Goal: Task Accomplishment & Management: Use online tool/utility

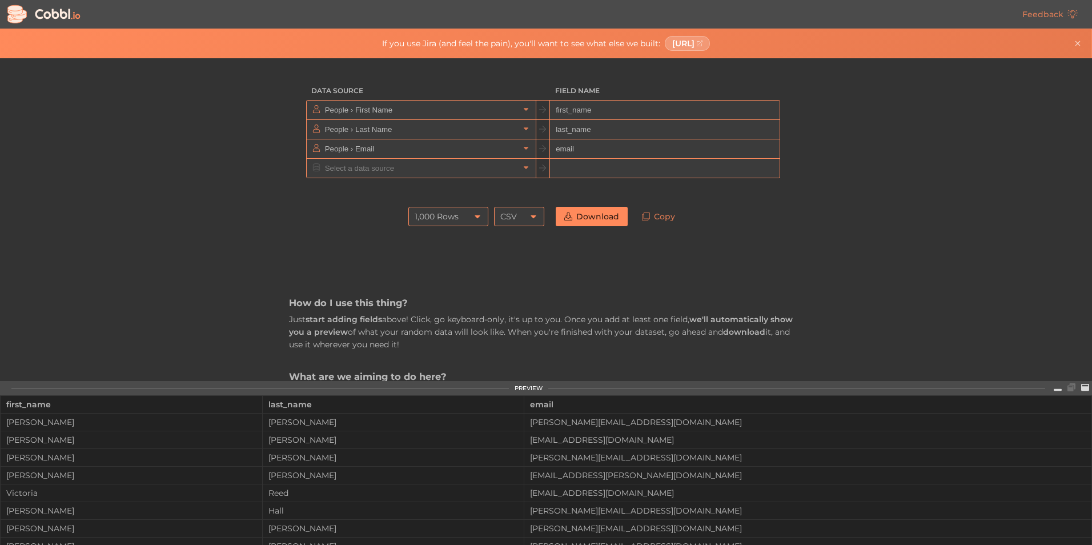
click at [477, 217] on icon at bounding box center [477, 216] width 9 height 9
click at [477, 217] on icon at bounding box center [477, 216] width 5 height 3
click at [443, 109] on input "People › First Name" at bounding box center [420, 110] width 197 height 19
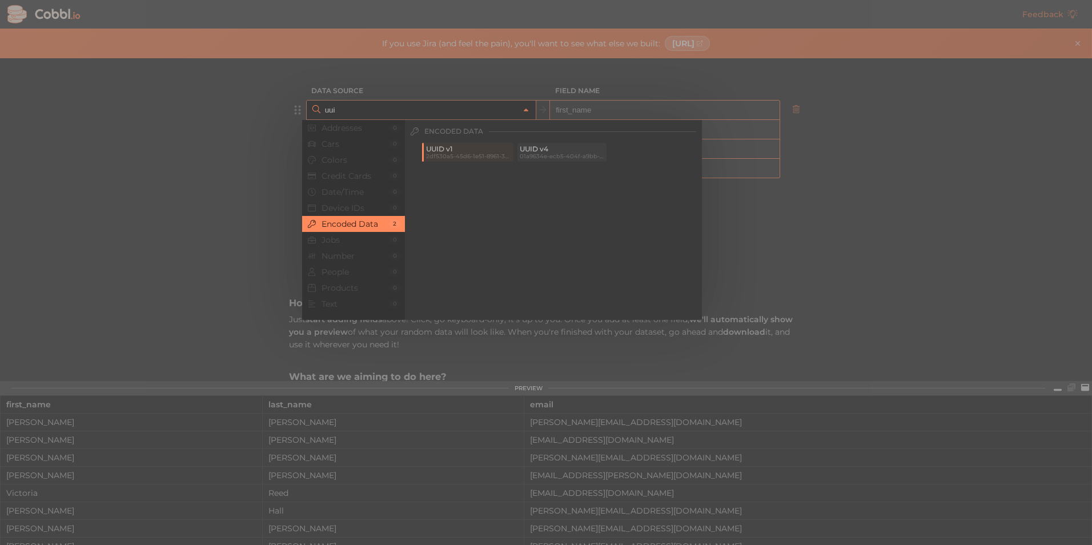
click at [534, 152] on span "UUID v4" at bounding box center [562, 149] width 85 height 8
type input "Encoded Data › UUID v4"
type input "uuidv4"
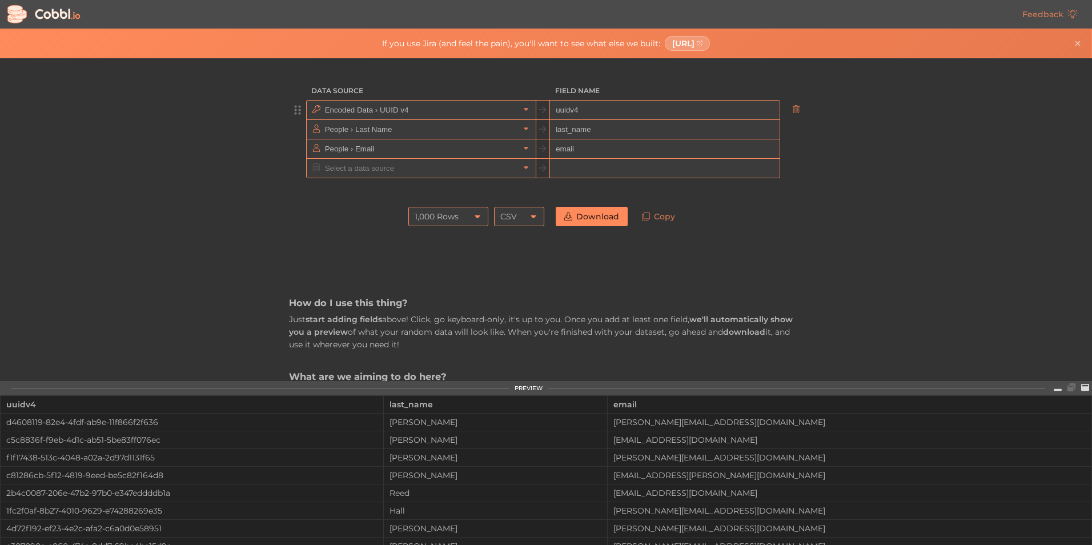
click at [576, 113] on input "uuidv4" at bounding box center [664, 110] width 229 height 19
drag, startPoint x: 583, startPoint y: 110, endPoint x: 549, endPoint y: 109, distance: 34.3
click at [550, 109] on input "uuidv4" at bounding box center [664, 110] width 229 height 19
type input "id"
click at [369, 133] on input "text" at bounding box center [420, 129] width 197 height 19
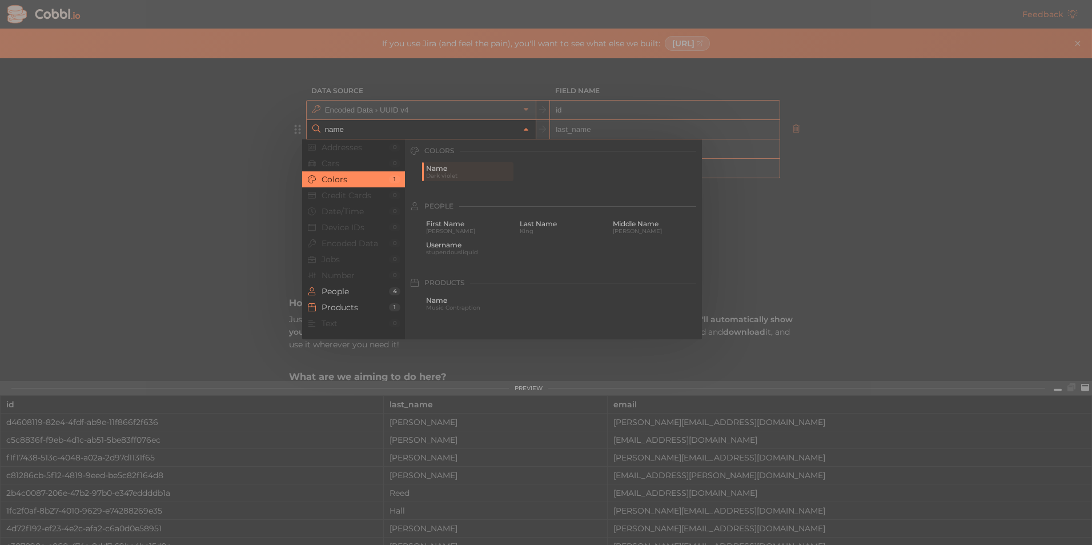
click at [442, 162] on div "Colors" at bounding box center [553, 150] width 297 height 23
click at [445, 170] on span "Name" at bounding box center [468, 169] width 85 height 8
type input "Colors › Name"
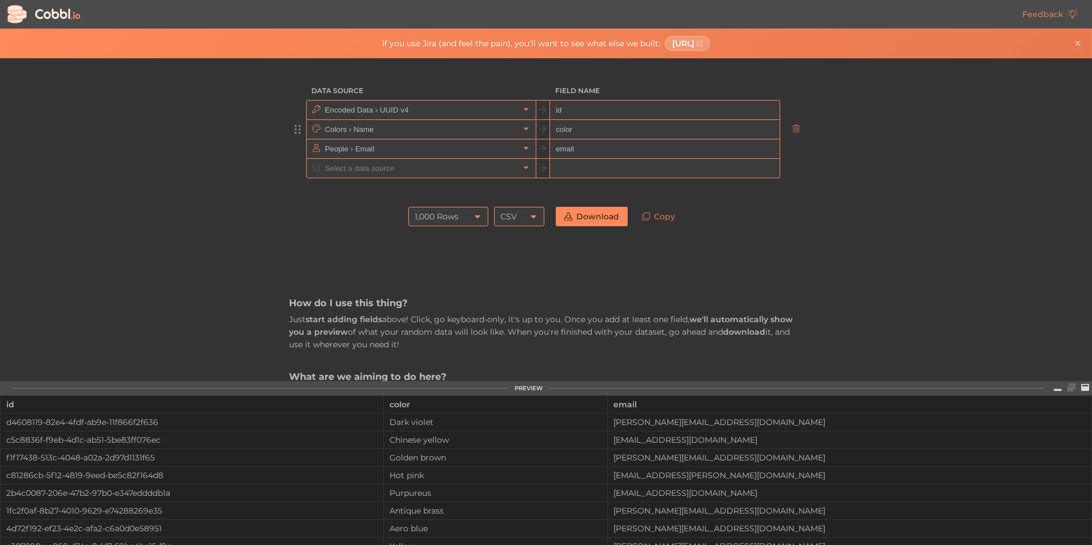
click at [586, 129] on input "color" at bounding box center [664, 129] width 229 height 19
drag, startPoint x: 584, startPoint y: 127, endPoint x: 547, endPoint y: 127, distance: 37.1
click at [550, 127] on input "color" at bounding box center [664, 129] width 229 height 19
type input "name"
click at [394, 151] on input "text" at bounding box center [420, 148] width 197 height 19
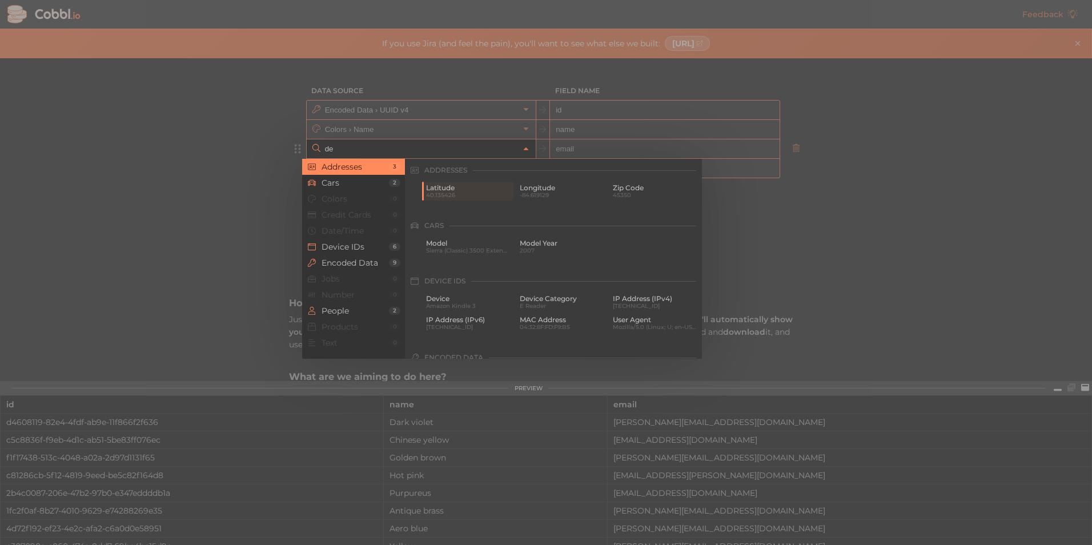
type input "d"
click at [627, 211] on span "Street" at bounding box center [655, 209] width 85 height 8
type input "Addresses › Street"
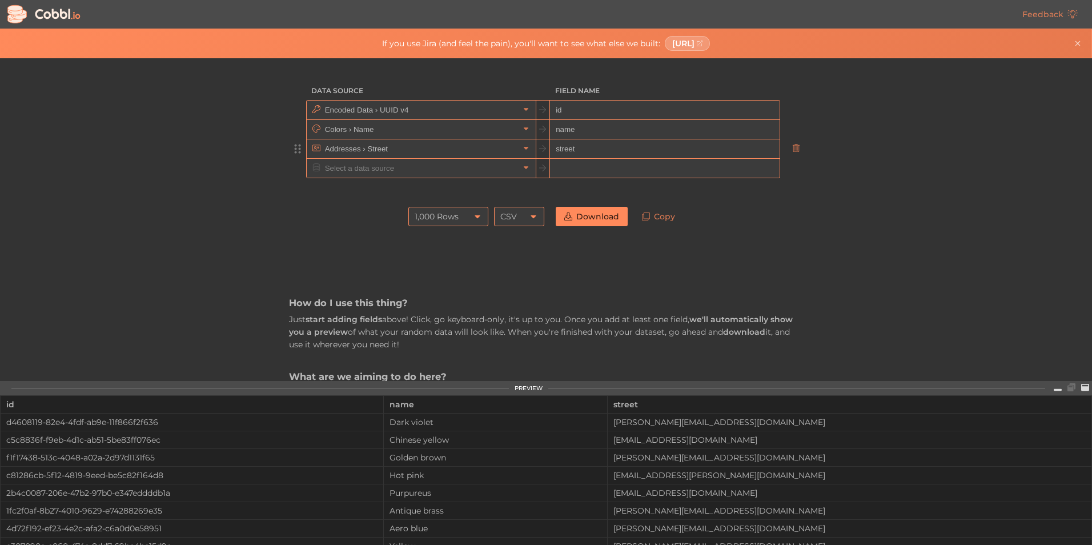
click at [592, 147] on input "street" at bounding box center [664, 148] width 229 height 19
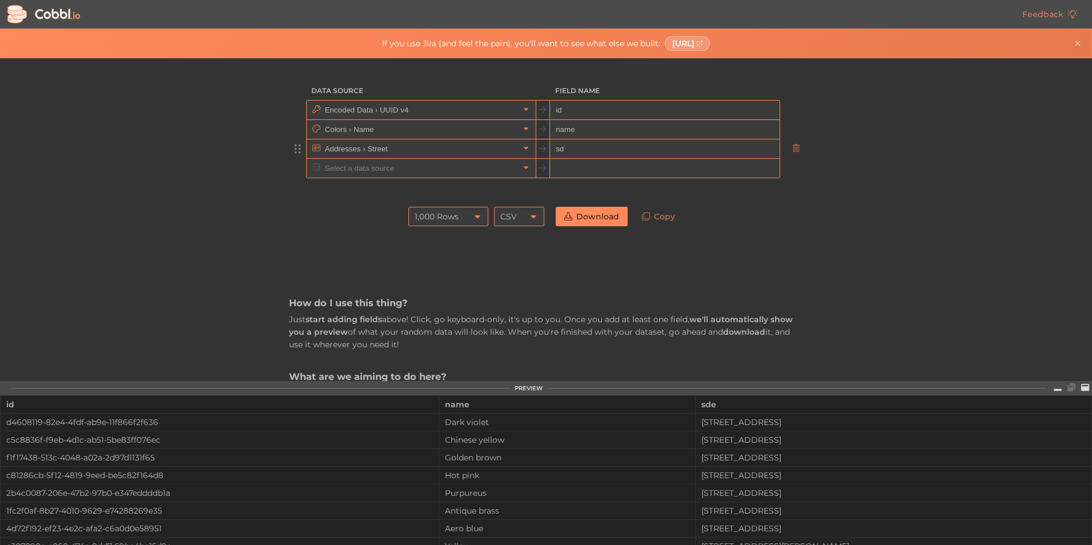
type input "s"
type input "description"
click at [535, 213] on div "CSV" at bounding box center [519, 216] width 50 height 19
click at [502, 233] on li "CSV" at bounding box center [515, 235] width 49 height 19
click at [466, 218] on div "1,000 Rows" at bounding box center [449, 216] width 80 height 19
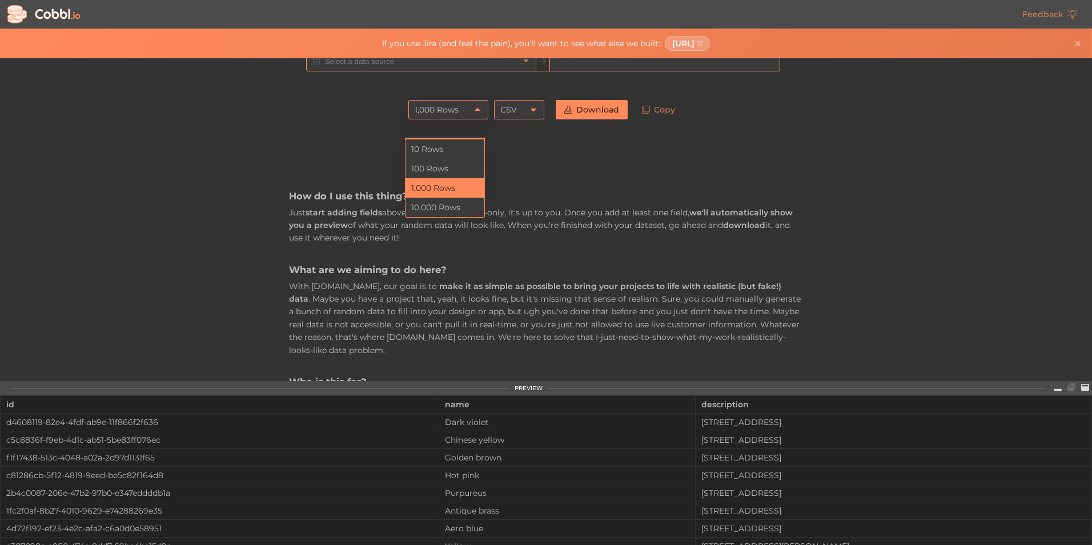
scroll to position [76, 0]
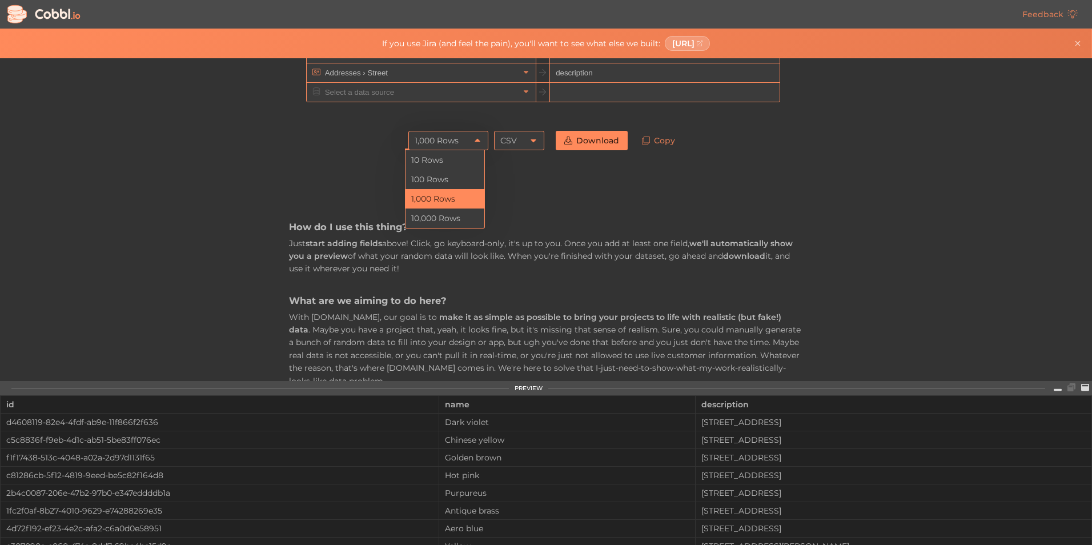
click at [445, 201] on li "1,000 Rows" at bounding box center [445, 198] width 79 height 19
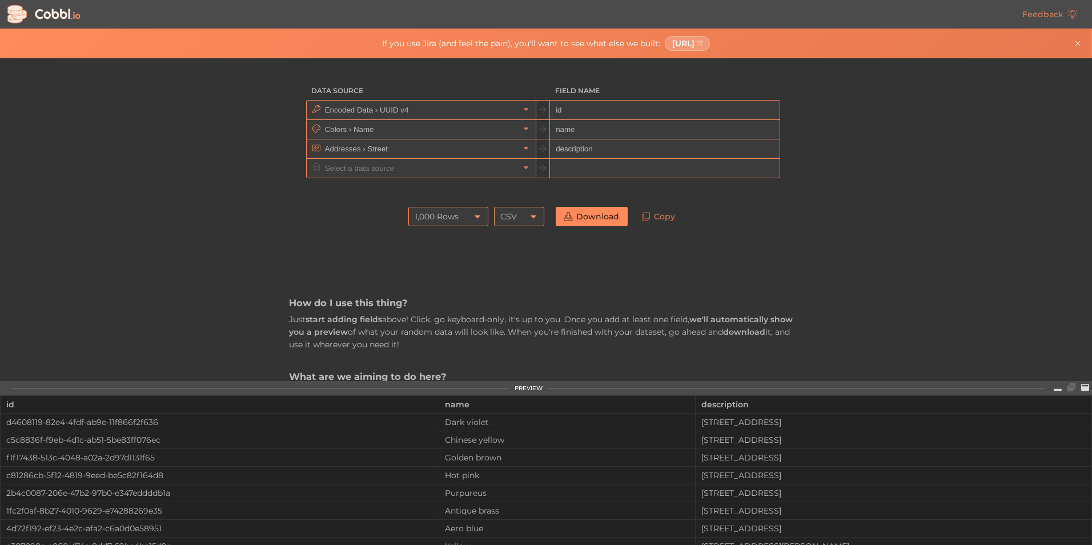
click at [579, 220] on link "Download" at bounding box center [592, 216] width 72 height 19
click at [422, 170] on input "text" at bounding box center [420, 168] width 197 height 19
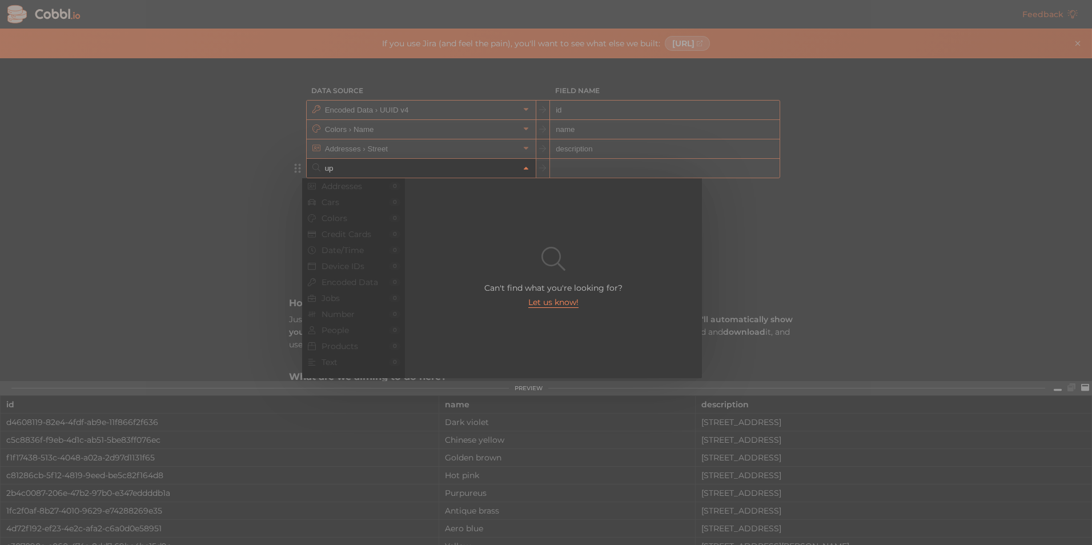
type input "u"
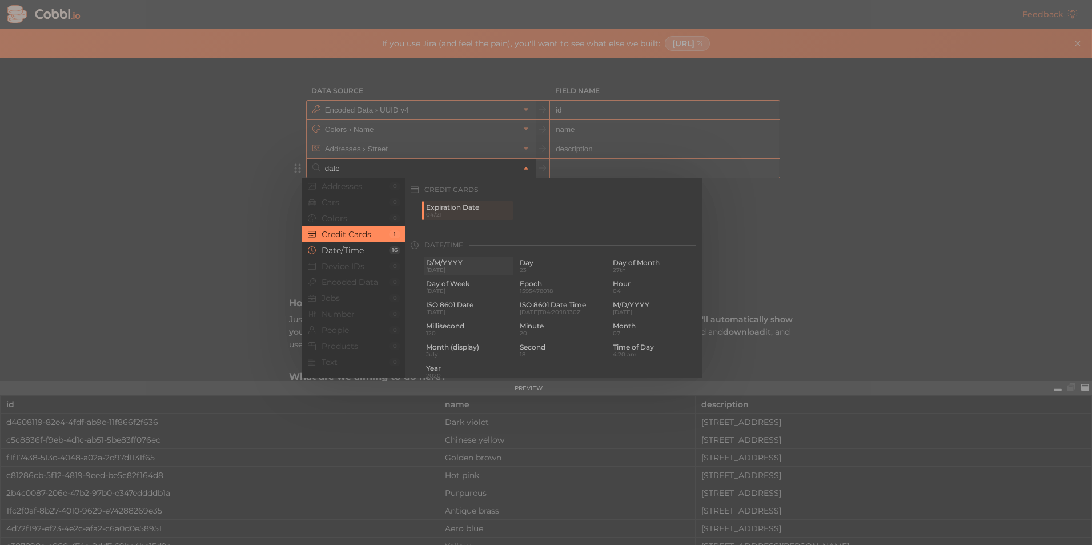
click at [445, 263] on span "D/M/YYYY" at bounding box center [468, 263] width 85 height 8
type input "Date/Time › D/M/YYYY"
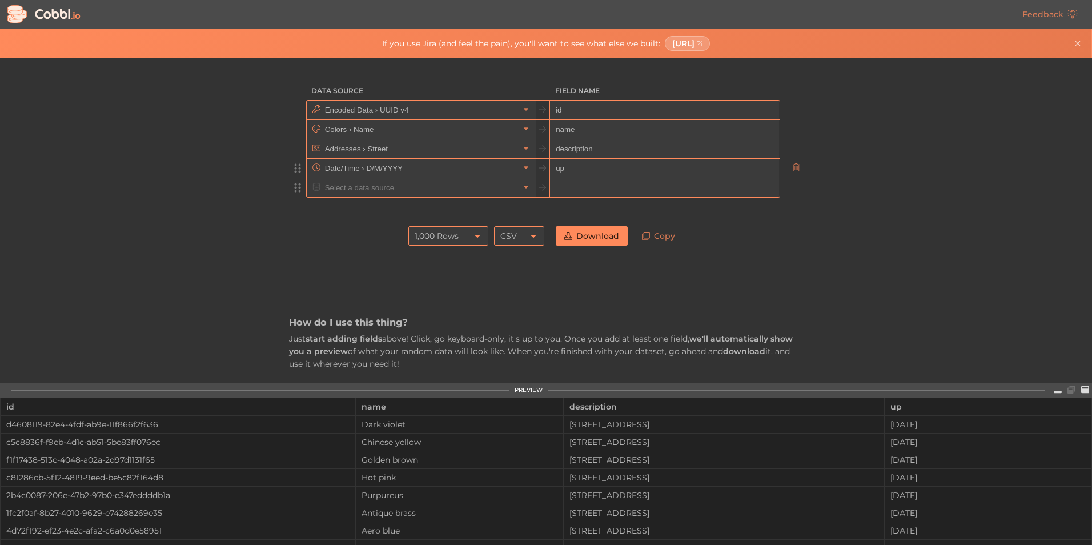
type input "u"
type input "created_at"
click at [883, 333] on div "Data Source Field Name Encoded Data › UUID v4 id Colors › Name name Addresses ›…" at bounding box center [546, 220] width 1092 height 325
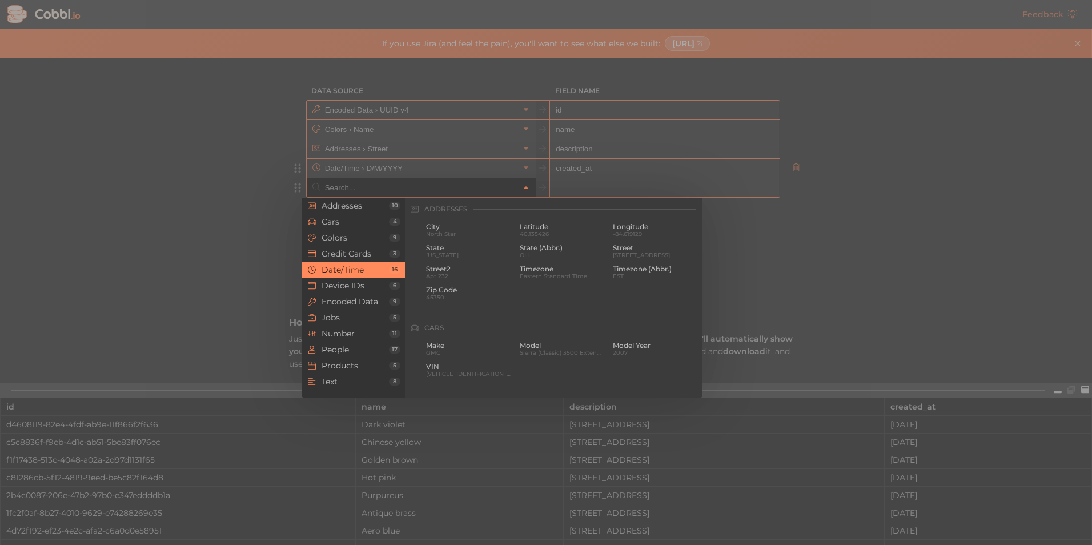
click at [390, 195] on input "text" at bounding box center [420, 187] width 197 height 19
click at [435, 234] on span "[DATE]" at bounding box center [468, 234] width 85 height 6
type input "Date/Time › D/M/YYYY"
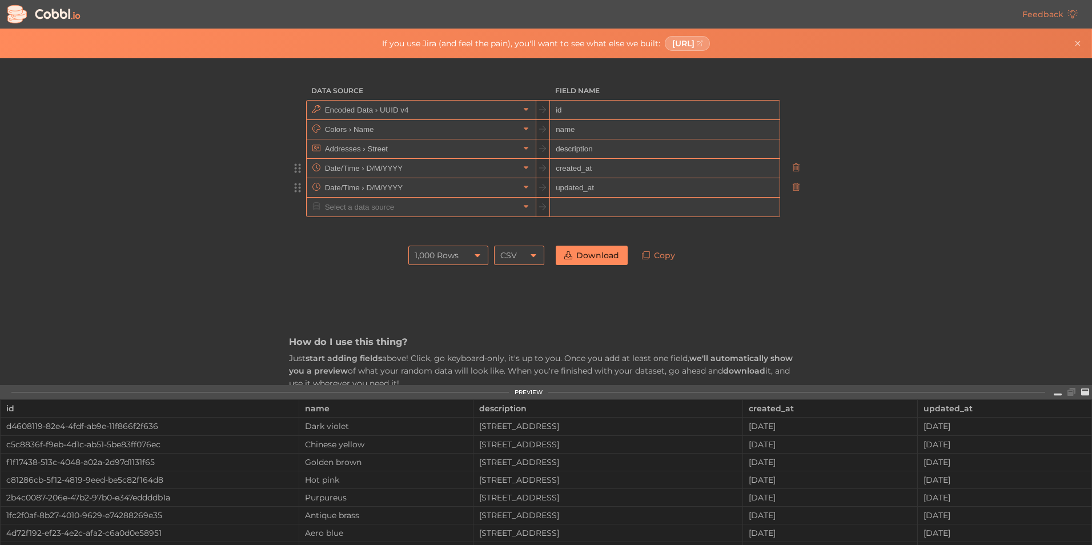
type input "updated_at"
click at [575, 258] on link "Download" at bounding box center [592, 255] width 72 height 19
click at [571, 256] on link "Download" at bounding box center [592, 255] width 72 height 19
click at [426, 126] on input "text" at bounding box center [420, 129] width 197 height 19
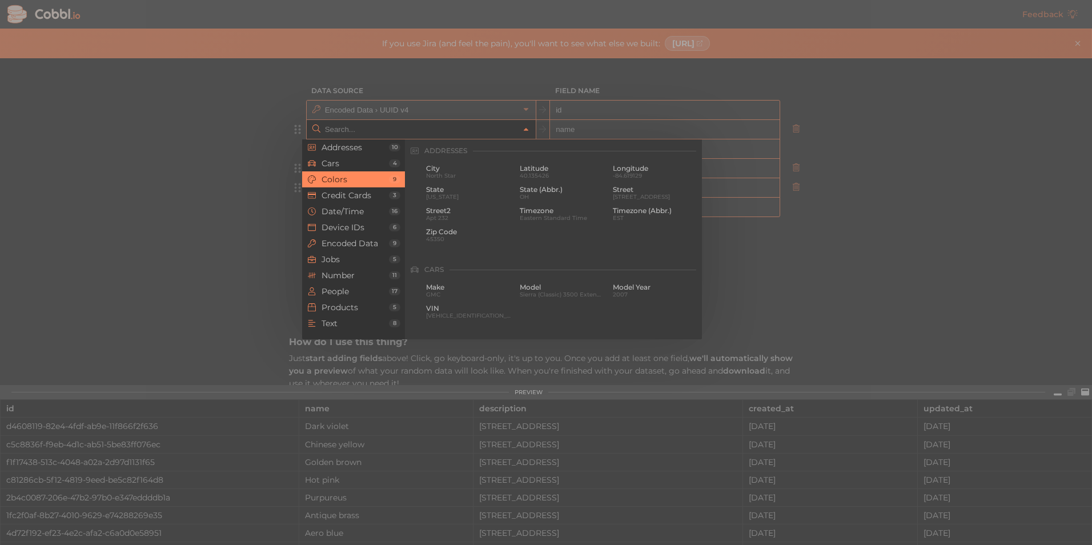
scroll to position [195, 0]
click at [856, 215] on div at bounding box center [546, 272] width 1092 height 545
type input "Colors › Name"
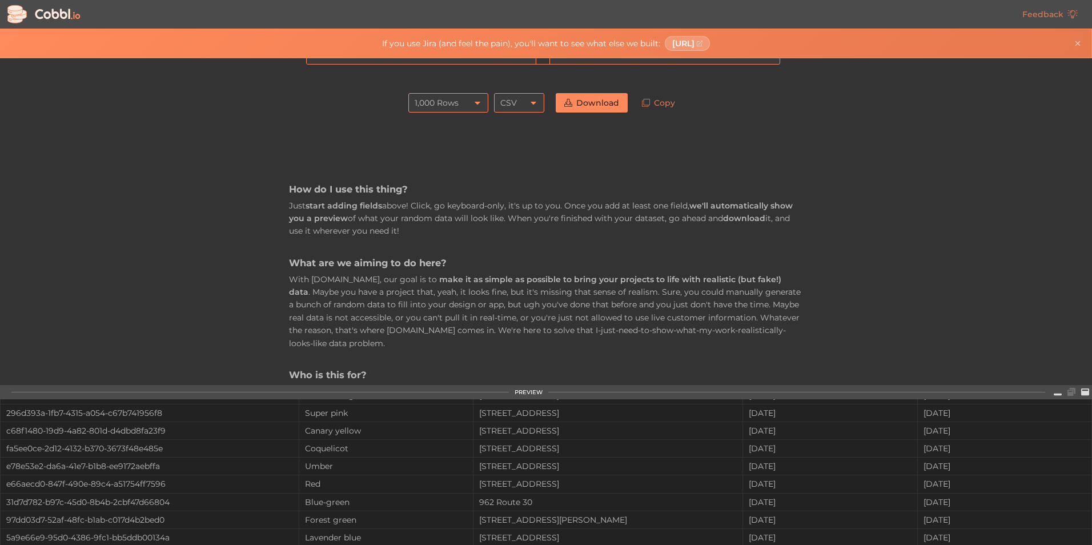
scroll to position [0, 0]
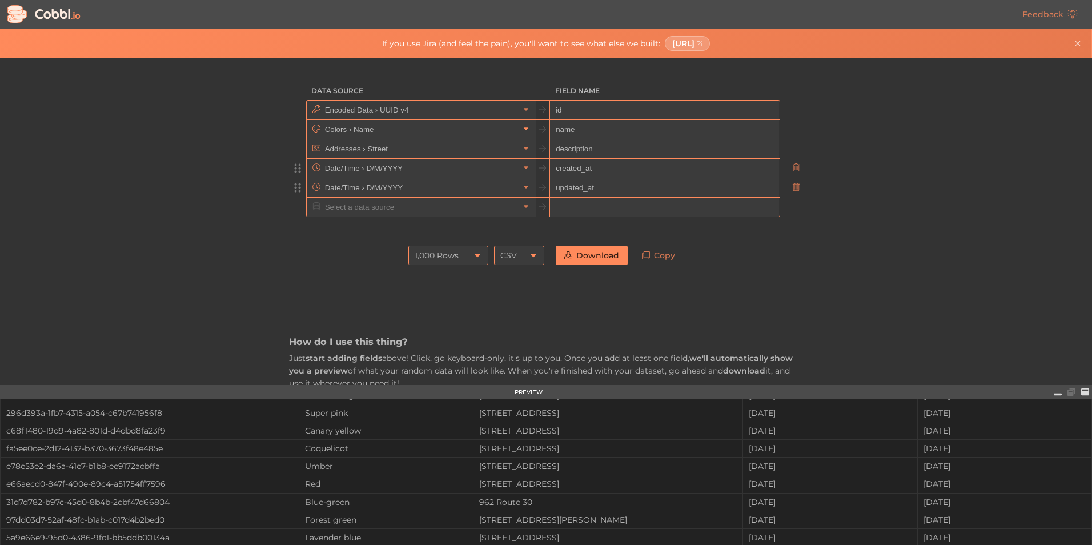
click at [519, 131] on link at bounding box center [526, 128] width 14 height 11
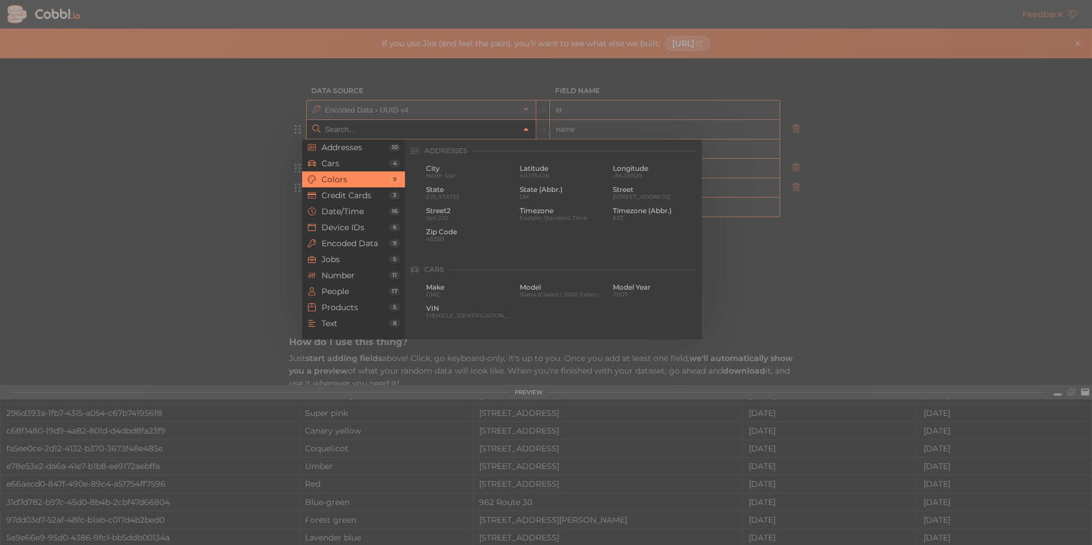
scroll to position [195, 0]
click at [337, 226] on span "Device IDs" at bounding box center [355, 227] width 67 height 9
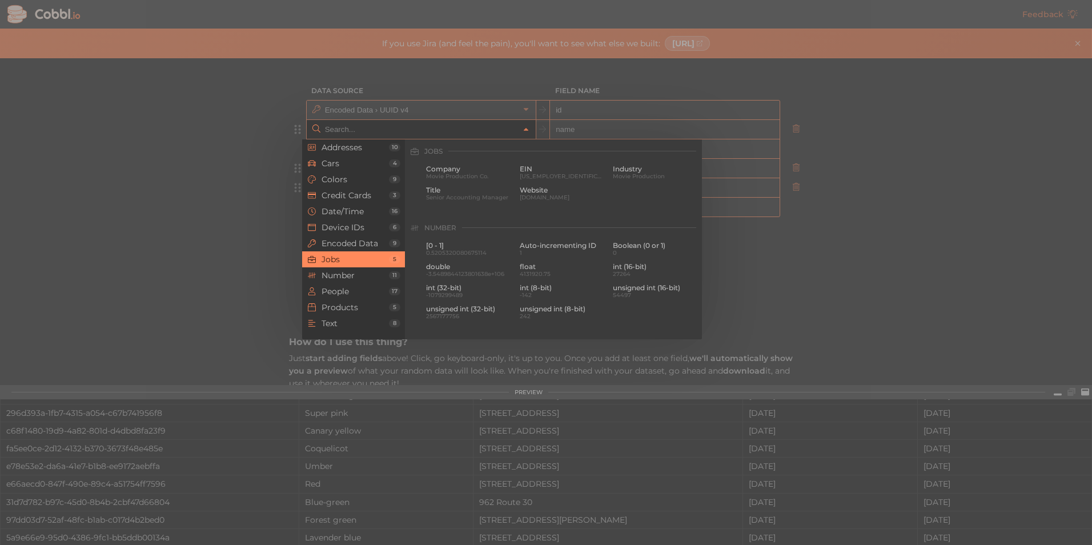
scroll to position [662, 0]
click at [331, 132] on input "text" at bounding box center [420, 129] width 197 height 19
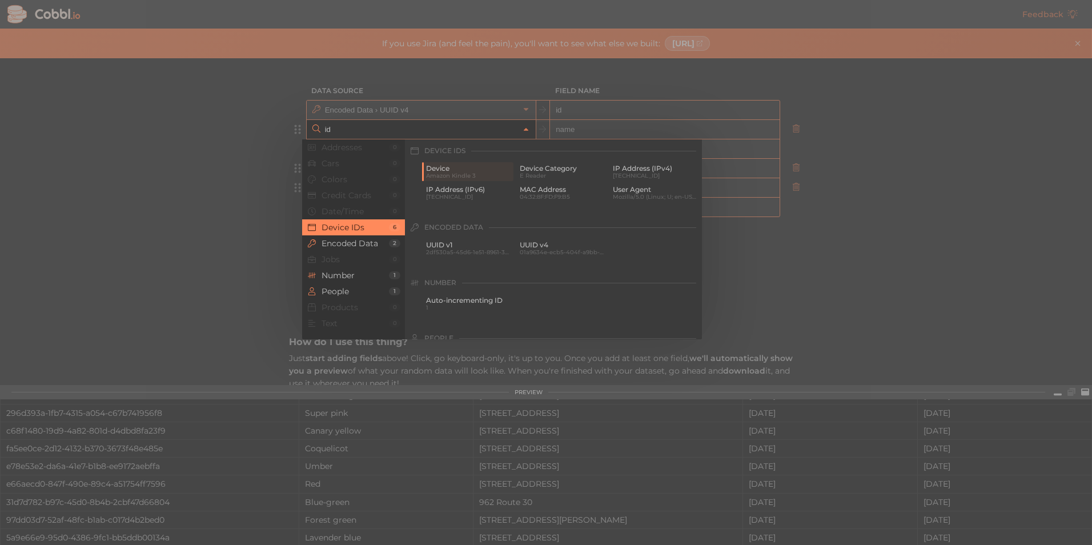
drag, startPoint x: 319, startPoint y: 126, endPoint x: 310, endPoint y: 125, distance: 9.8
click at [310, 125] on div "id" at bounding box center [421, 129] width 229 height 19
type input "i"
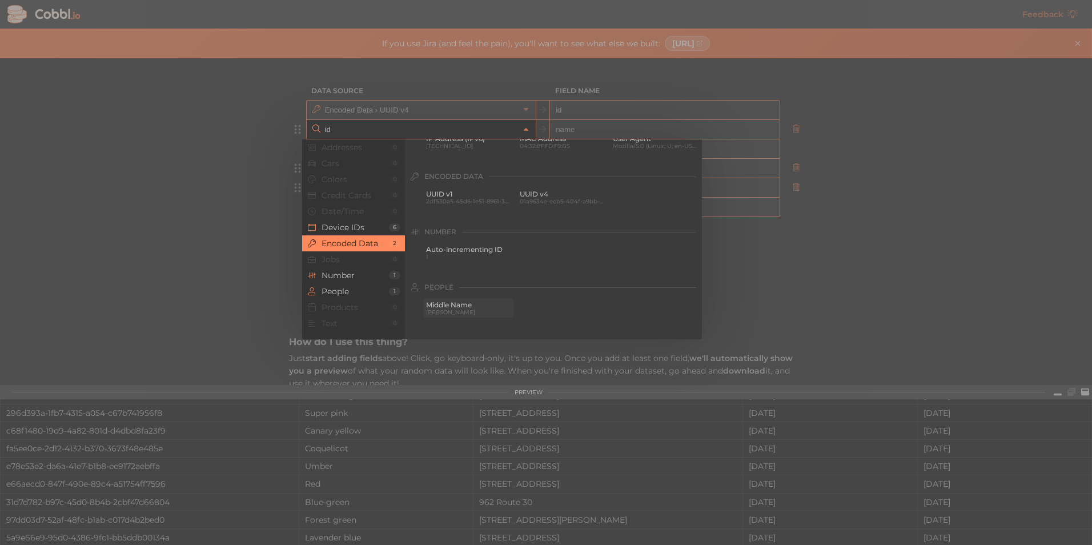
scroll to position [76, 0]
click at [427, 228] on span "Auto-incrementing ID" at bounding box center [468, 225] width 85 height 8
type input "Number › Auto-incrementing ID"
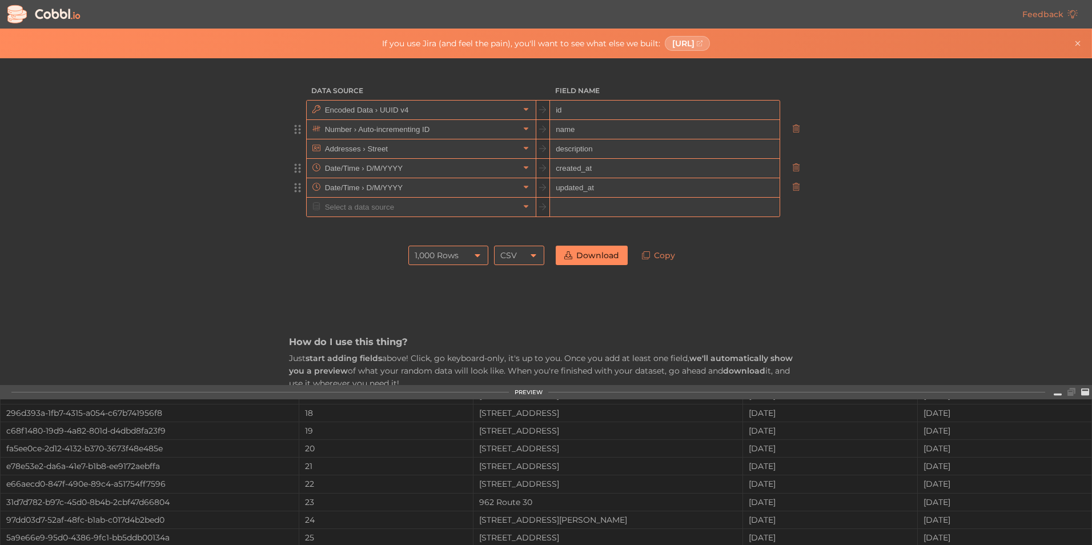
click at [569, 256] on link "Download" at bounding box center [592, 255] width 72 height 19
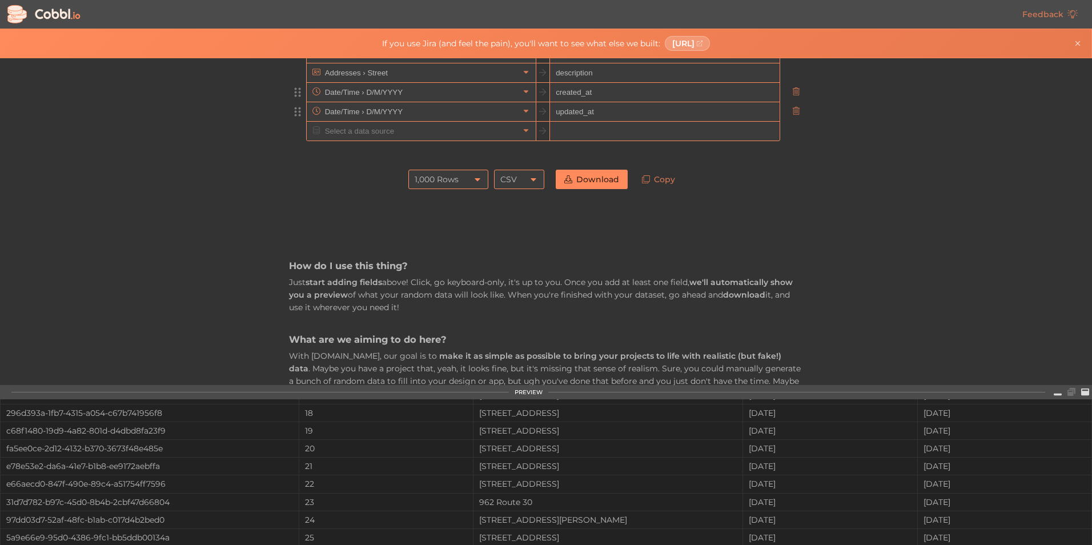
click at [706, 211] on div "How do I use this thing? Just start adding fields above! Click, go keyboard-onl…" at bounding box center [546, 552] width 514 height 714
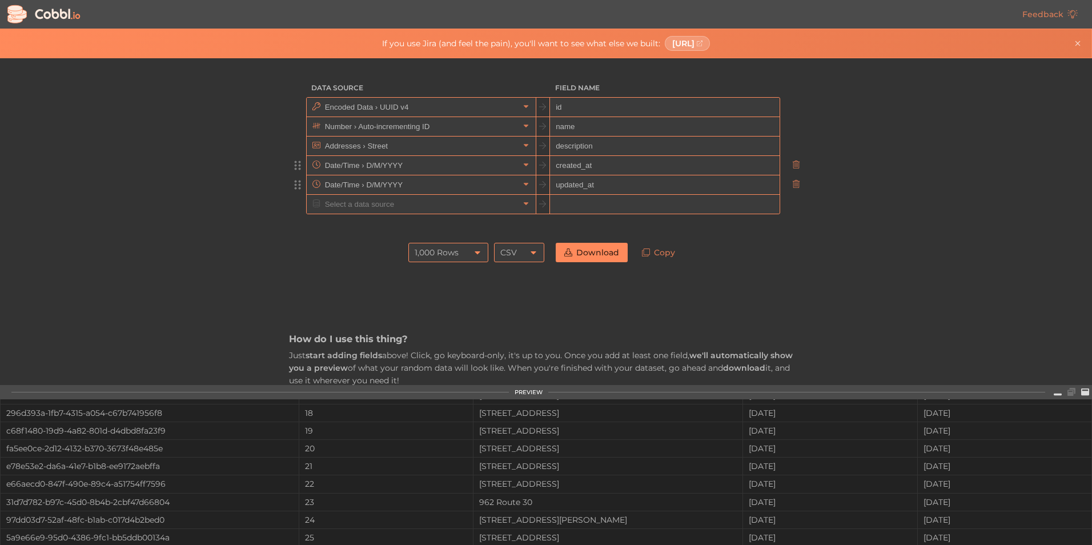
scroll to position [0, 0]
